Goal: Transaction & Acquisition: Book appointment/travel/reservation

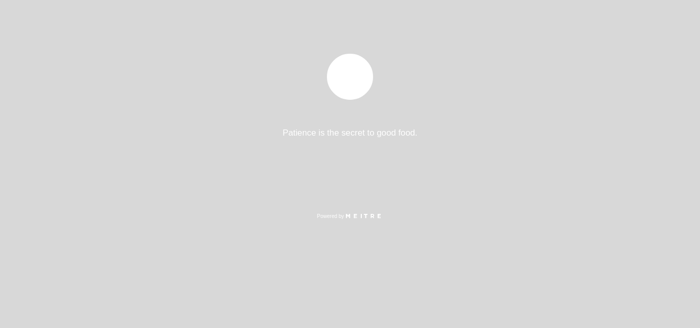
select select "pt"
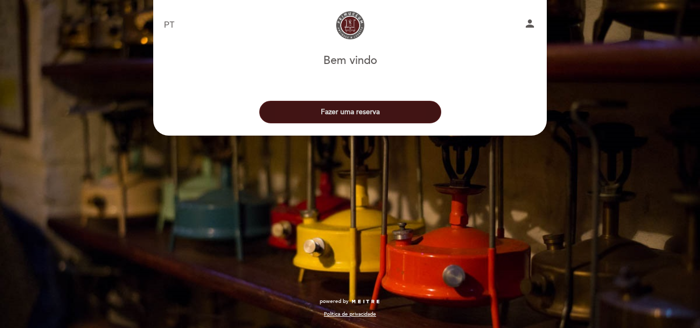
click at [349, 113] on button "Fazer uma reserva" at bounding box center [350, 112] width 182 height 23
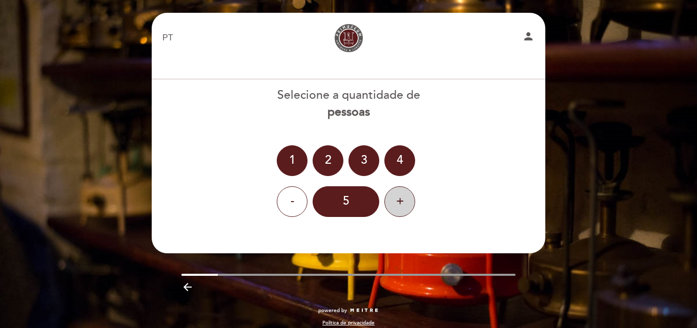
click at [396, 202] on div "+" at bounding box center [399, 202] width 31 height 31
click at [350, 202] on div "8" at bounding box center [346, 202] width 67 height 31
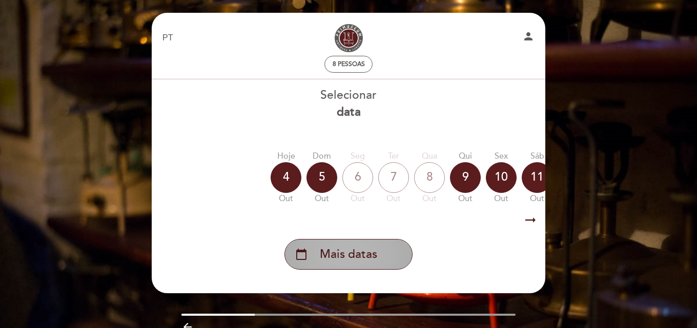
click at [341, 258] on span "Mais datas" at bounding box center [348, 254] width 57 height 17
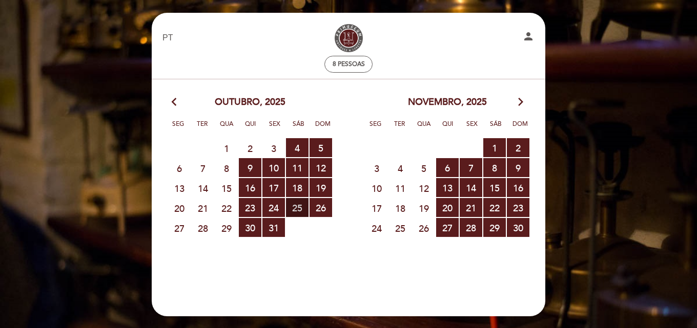
click at [305, 208] on span "25 RESERVAS DISPONÍVEIS" at bounding box center [297, 207] width 23 height 19
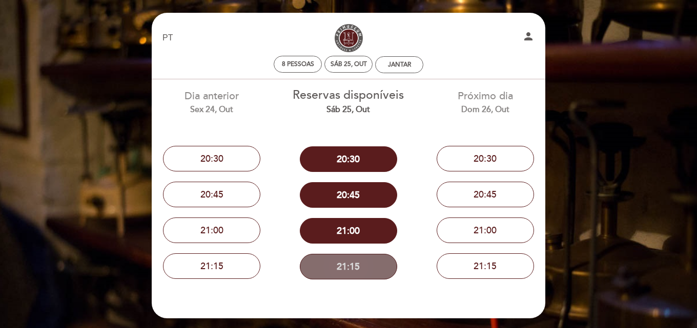
click at [351, 271] on button "21:15" at bounding box center [348, 267] width 97 height 26
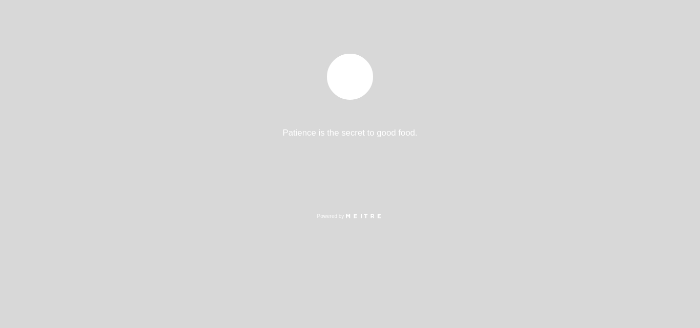
select select "pt"
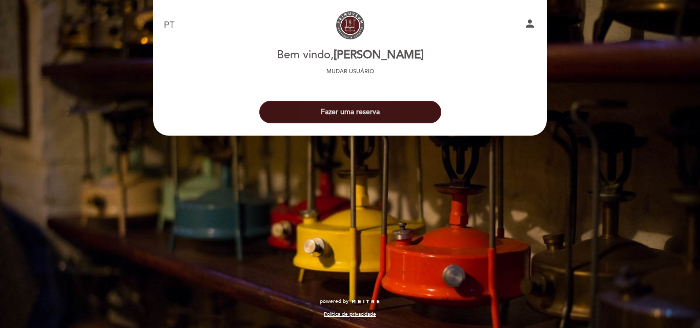
click at [347, 114] on button "Fazer uma reserva" at bounding box center [350, 112] width 182 height 23
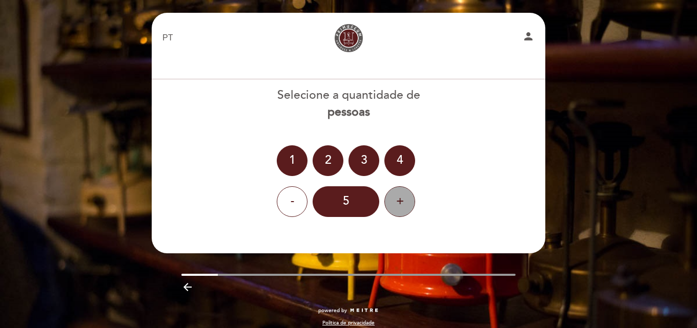
click at [394, 198] on div "+" at bounding box center [399, 202] width 31 height 31
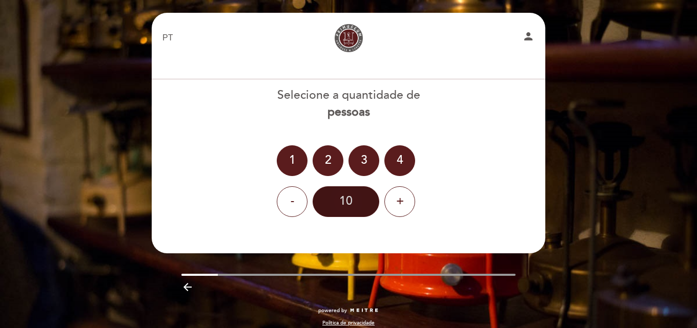
click at [353, 208] on div "10" at bounding box center [346, 202] width 67 height 31
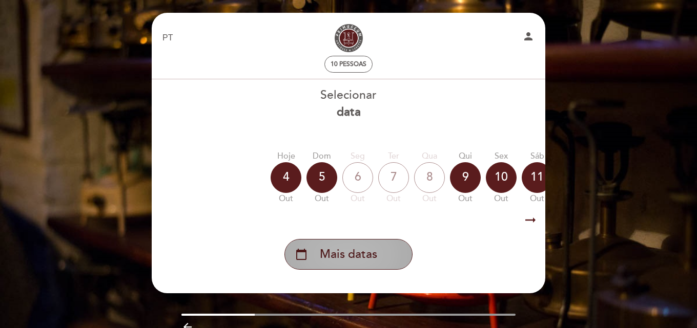
click at [351, 256] on span "Mais datas" at bounding box center [348, 254] width 57 height 17
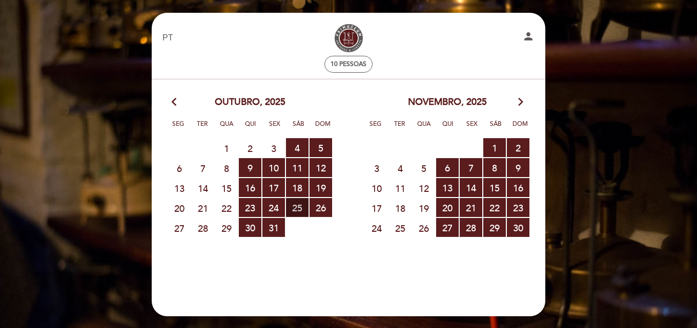
click at [301, 211] on span "25 RESERVAS DISPONÍVEIS" at bounding box center [297, 207] width 23 height 19
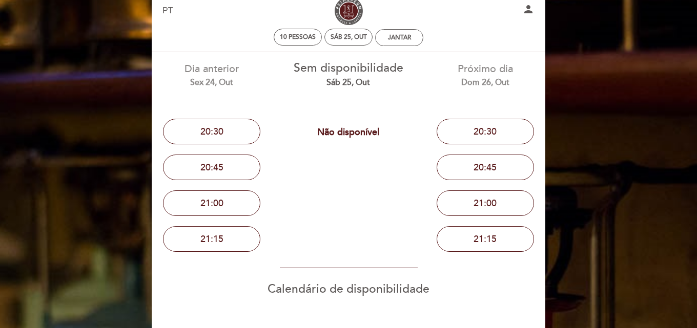
scroll to position [51, 0]
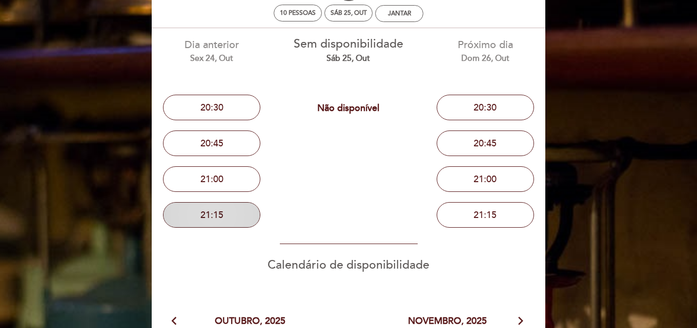
click at [216, 219] on button "21:15" at bounding box center [211, 215] width 97 height 26
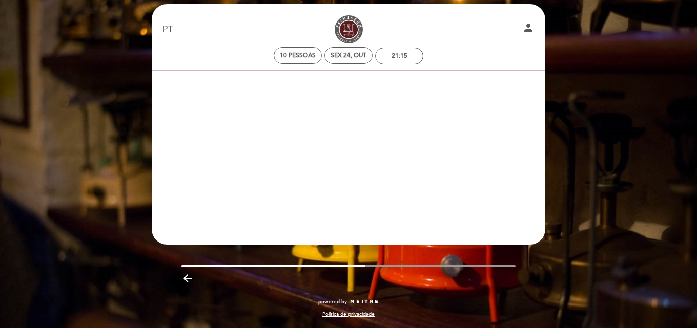
scroll to position [9, 0]
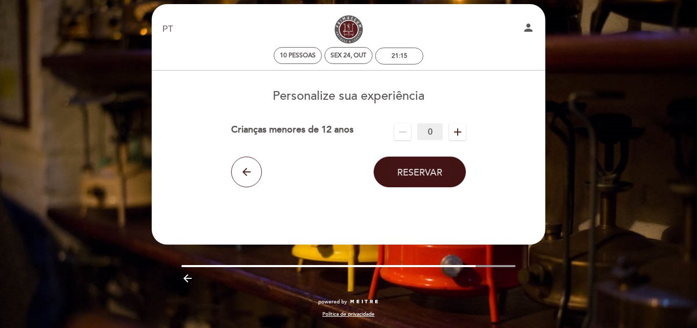
click at [426, 172] on span "Reservar" at bounding box center [419, 172] width 45 height 11
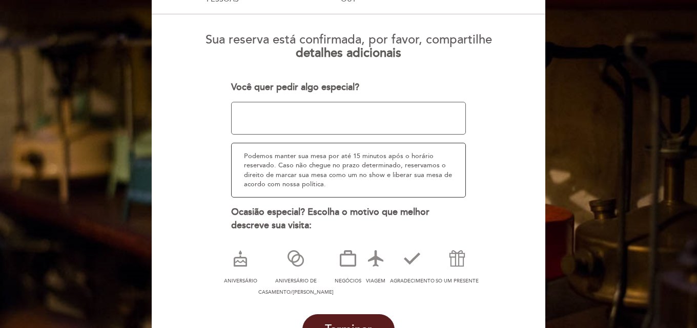
scroll to position [111, 0]
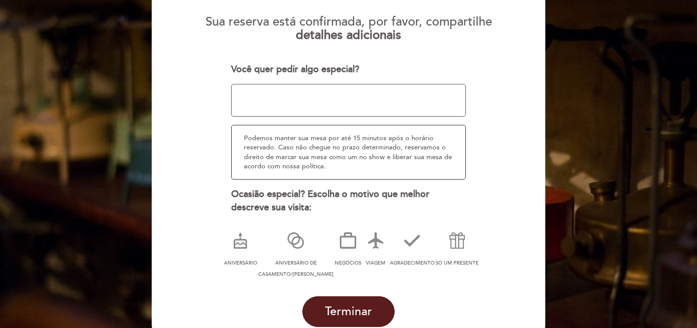
click at [253, 93] on textarea at bounding box center [348, 100] width 235 height 33
type textarea "e"
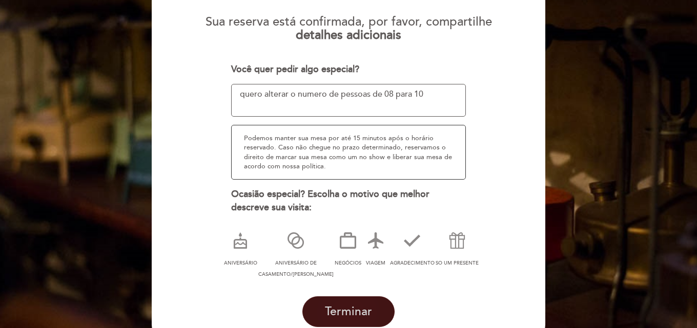
type textarea "quero alterar o numero de pessoas de 08 para 10"
click at [344, 317] on span "Terminar" at bounding box center [348, 312] width 47 height 14
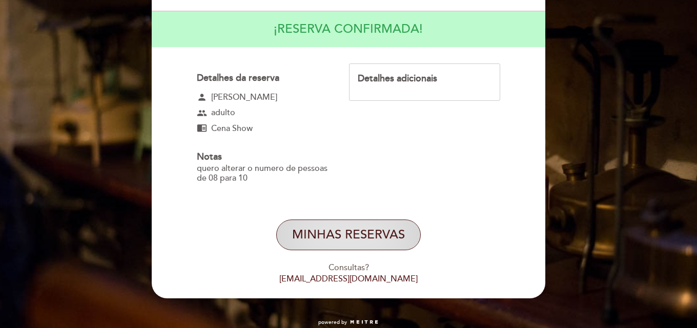
scroll to position [117, 0]
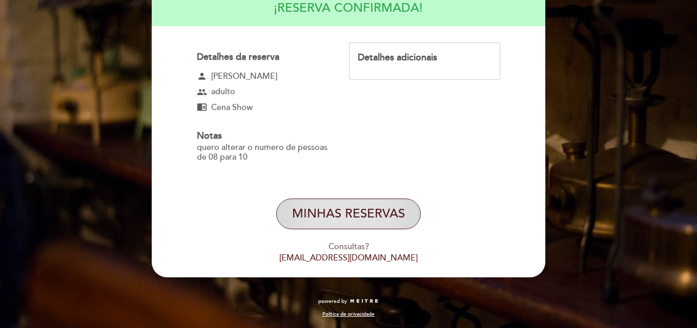
click at [358, 215] on button "MINHAS RESERVAS" at bounding box center [348, 214] width 145 height 31
select select "pt"
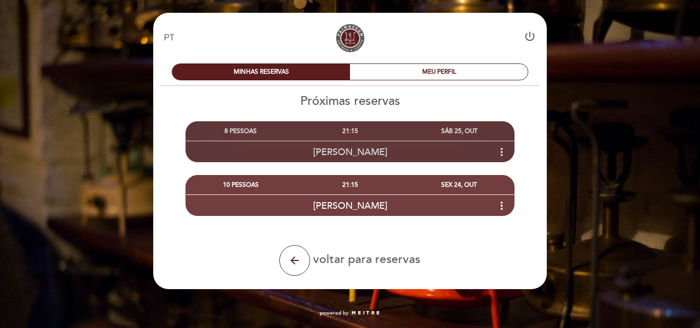
click at [498, 153] on icon "more_vert" at bounding box center [502, 152] width 12 height 12
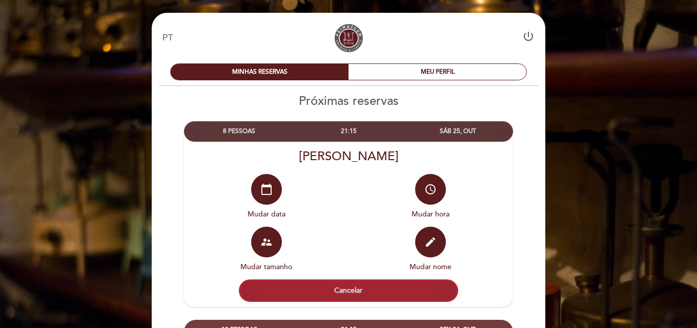
click at [343, 290] on button "Cancelar" at bounding box center [348, 291] width 219 height 23
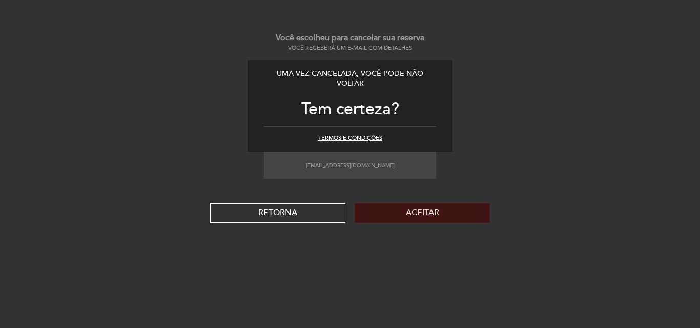
click at [395, 216] on button "Aceitar" at bounding box center [422, 212] width 135 height 19
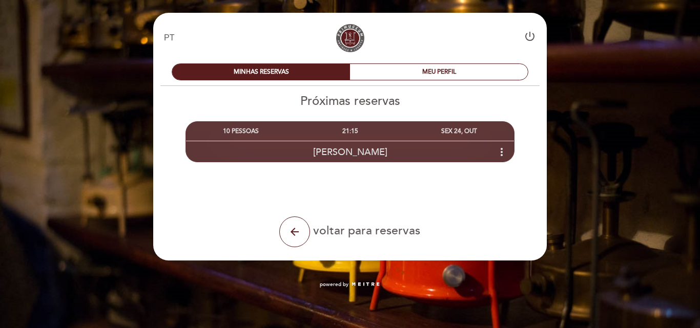
click at [440, 131] on div "SEX 24, OUT" at bounding box center [459, 131] width 109 height 19
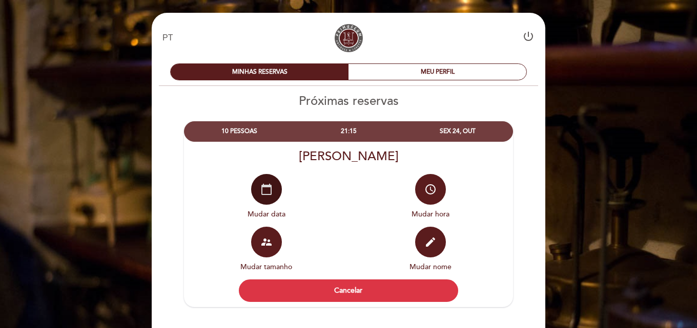
click at [264, 189] on icon "calendar_today" at bounding box center [266, 189] width 12 height 12
select select "pt"
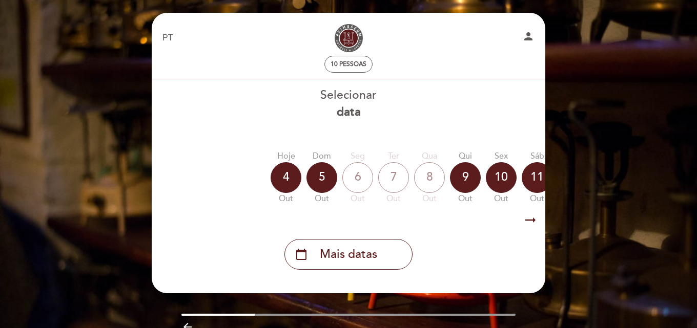
click at [338, 259] on span "Mais datas" at bounding box center [348, 254] width 57 height 17
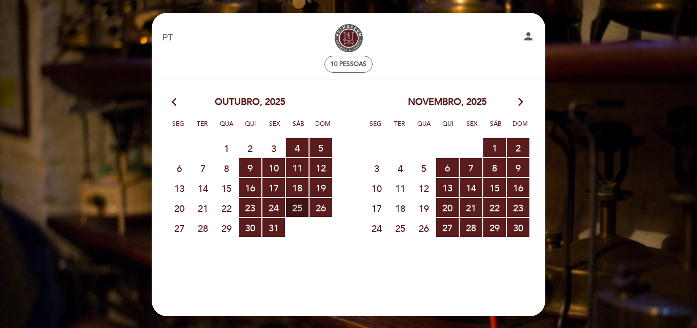
click at [297, 204] on span "25 RESERVAS DISPONÍVEIS" at bounding box center [297, 207] width 23 height 19
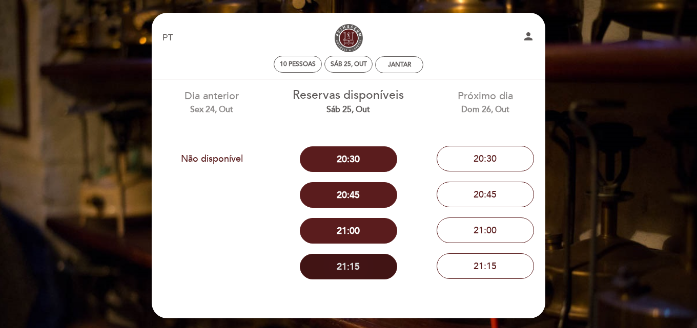
click at [355, 267] on button "21:15" at bounding box center [348, 267] width 97 height 26
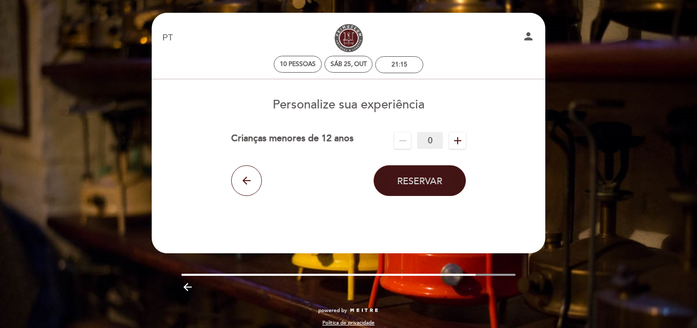
click at [425, 185] on span "Reservar" at bounding box center [419, 181] width 45 height 11
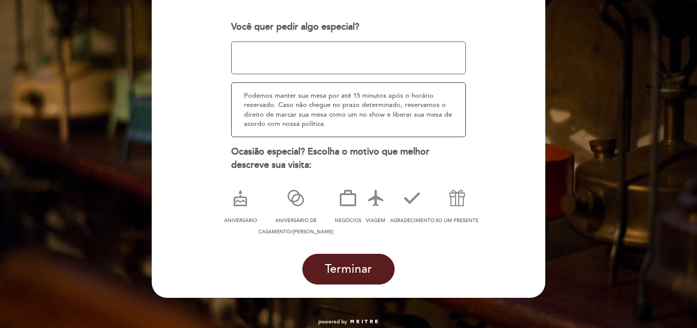
scroll to position [174, 0]
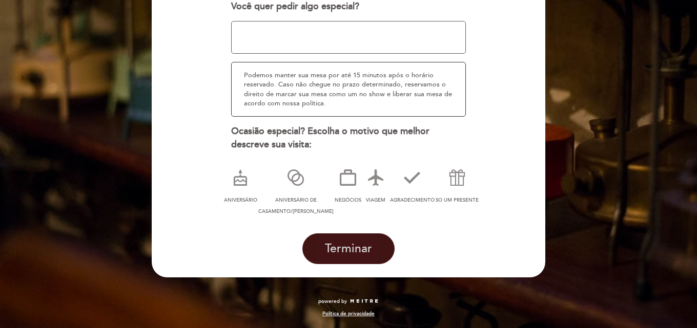
click at [362, 240] on button "Terminar" at bounding box center [348, 249] width 92 height 31
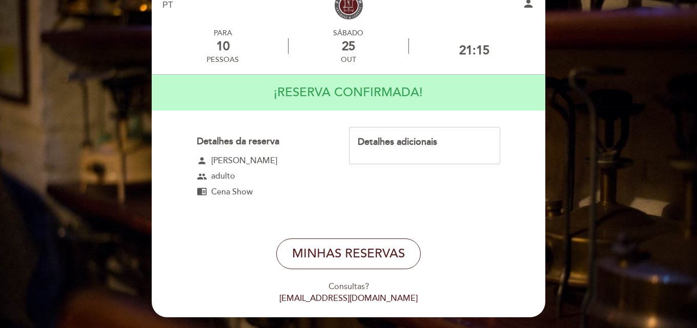
scroll to position [51, 0]
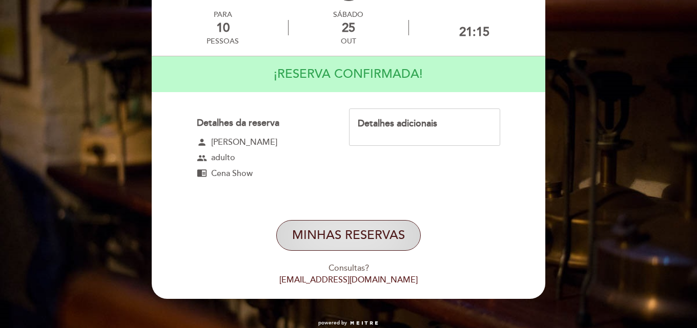
click at [360, 234] on button "MINHAS RESERVAS" at bounding box center [348, 235] width 145 height 31
select select "pt"
